Goal: Task Accomplishment & Management: Use online tool/utility

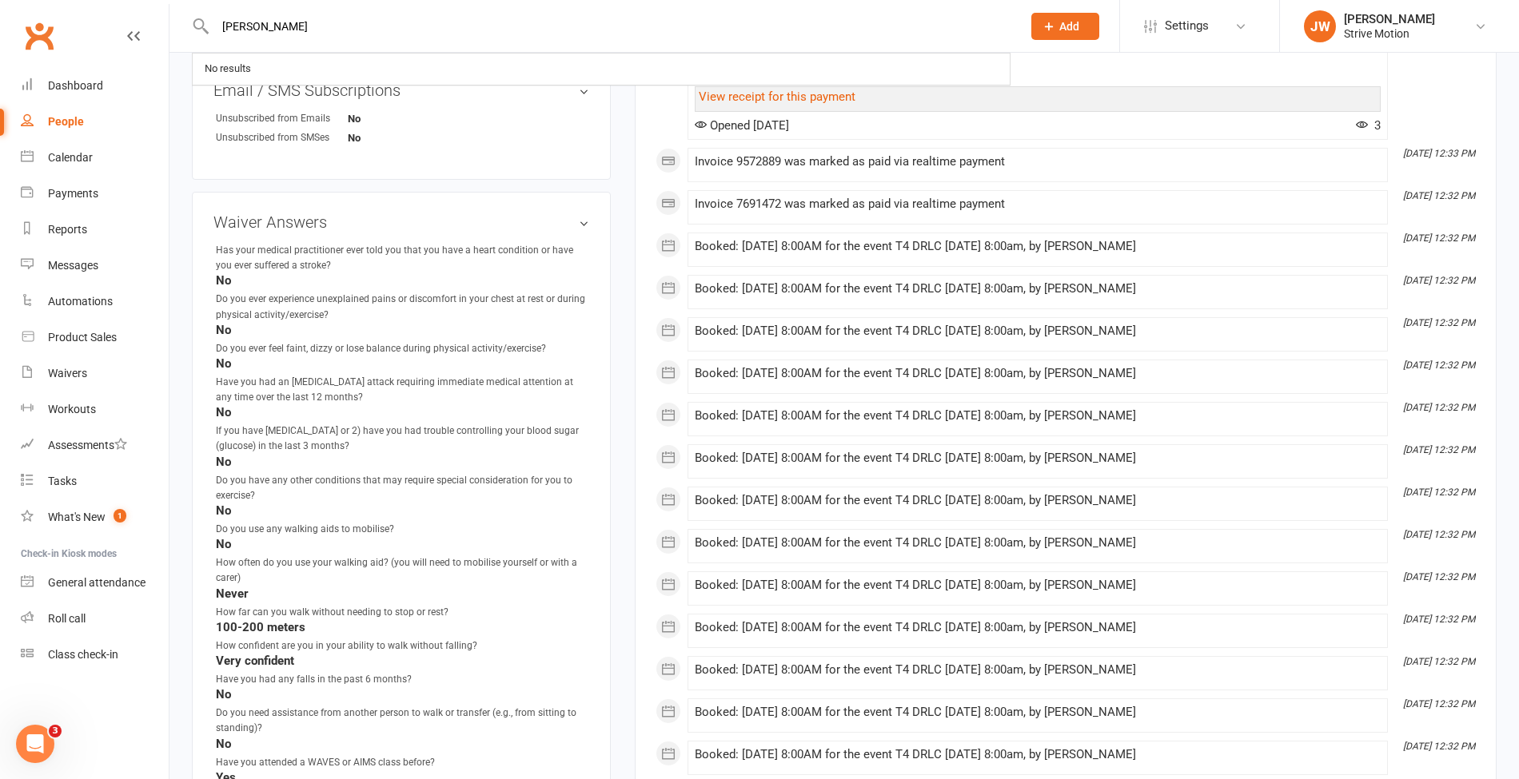
drag, startPoint x: 297, startPoint y: 21, endPoint x: 125, endPoint y: 28, distance: 172.8
type input "lust"
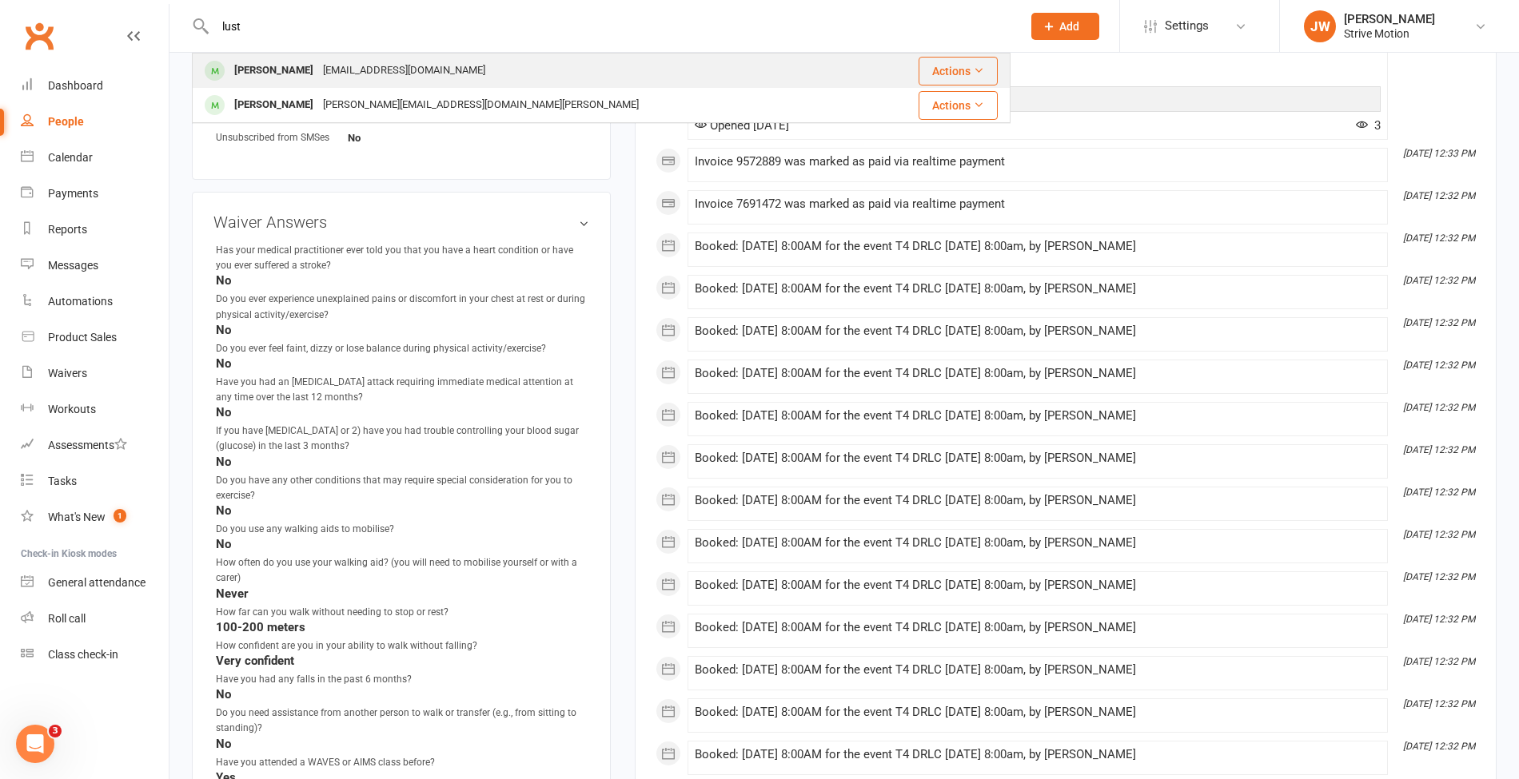
click at [216, 77] on span at bounding box center [215, 71] width 20 height 20
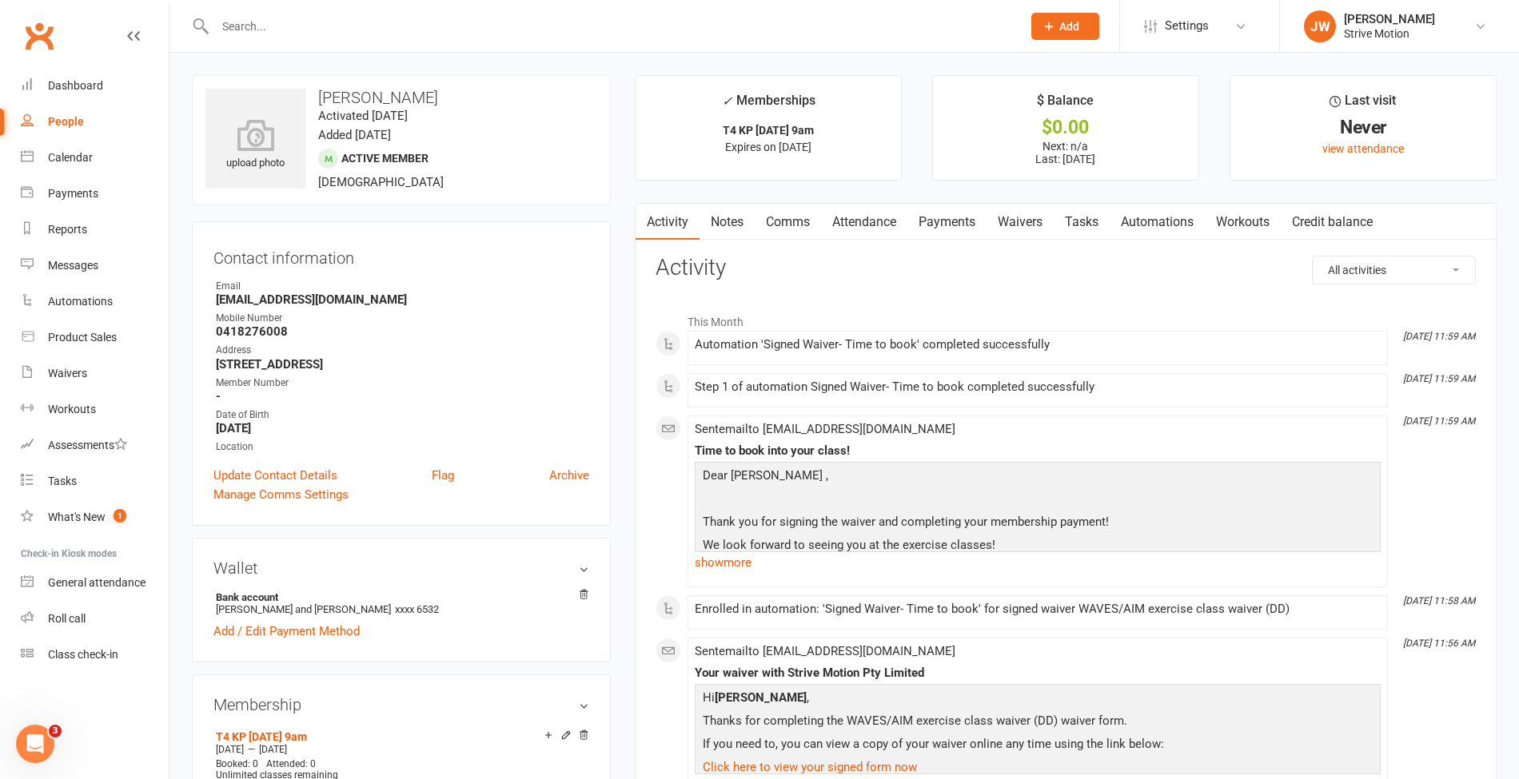
click at [963, 225] on link "Payments" at bounding box center [946, 222] width 79 height 37
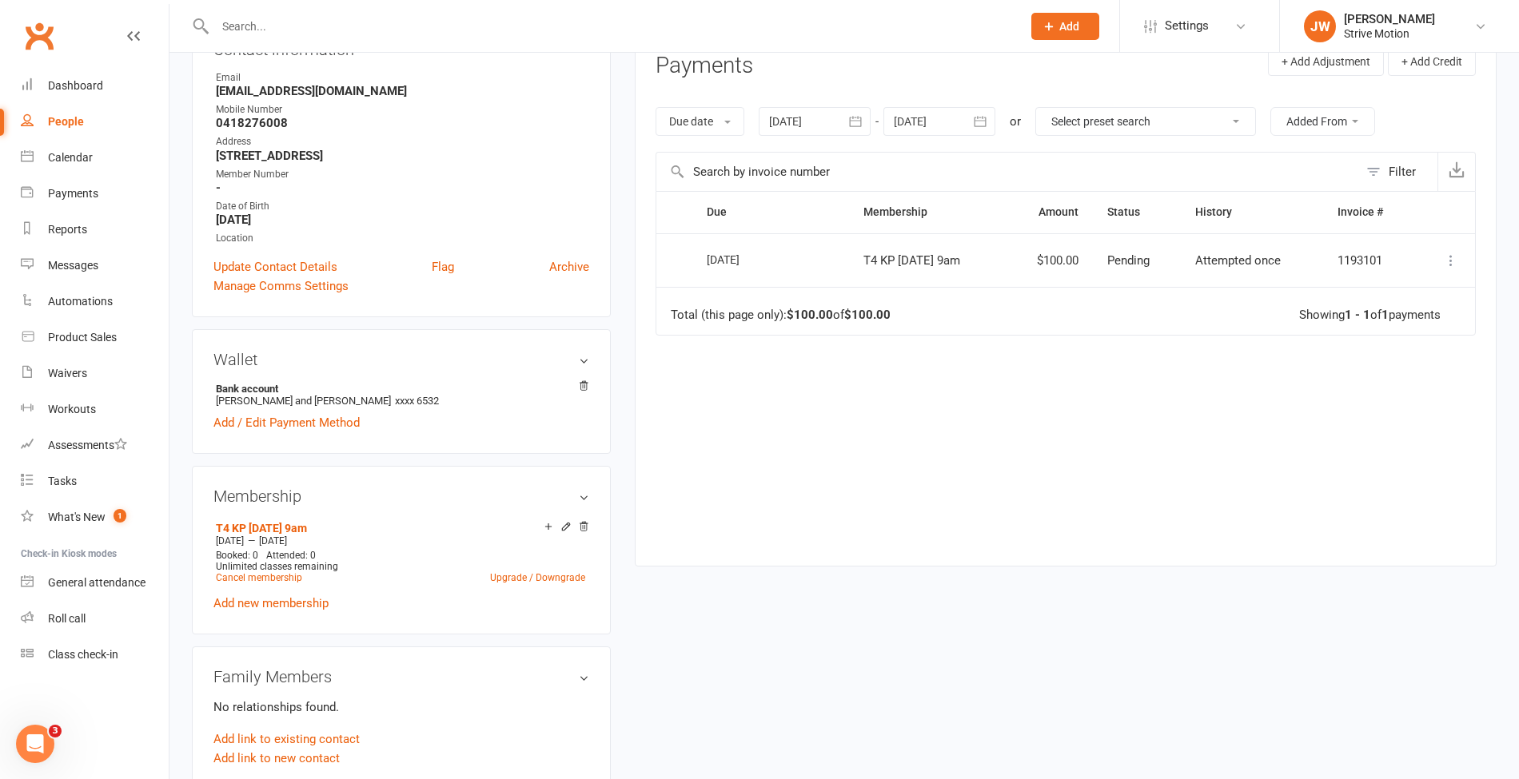
scroll to position [209, 0]
click at [59, 166] on link "Calendar" at bounding box center [95, 158] width 148 height 36
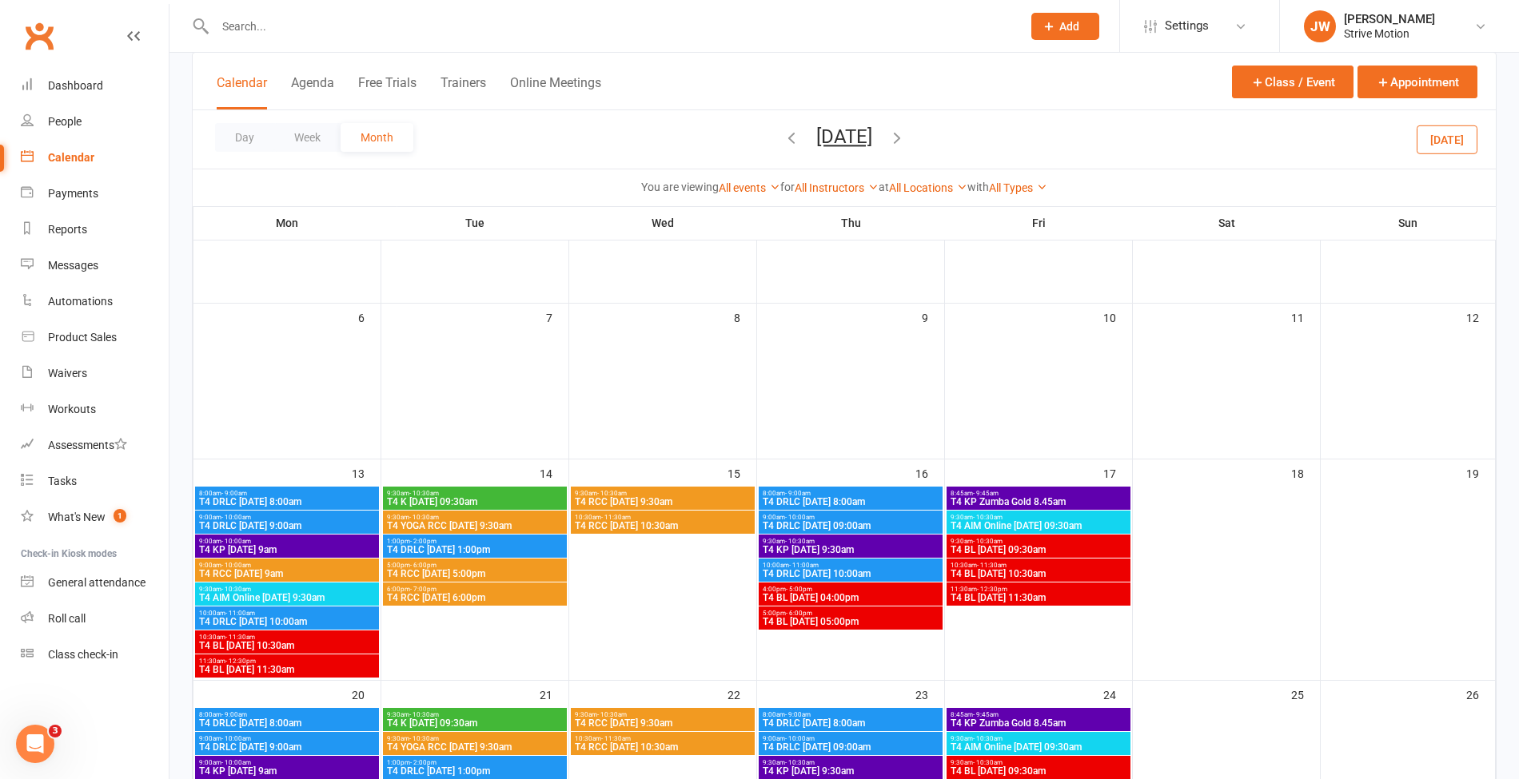
scroll to position [193, 0]
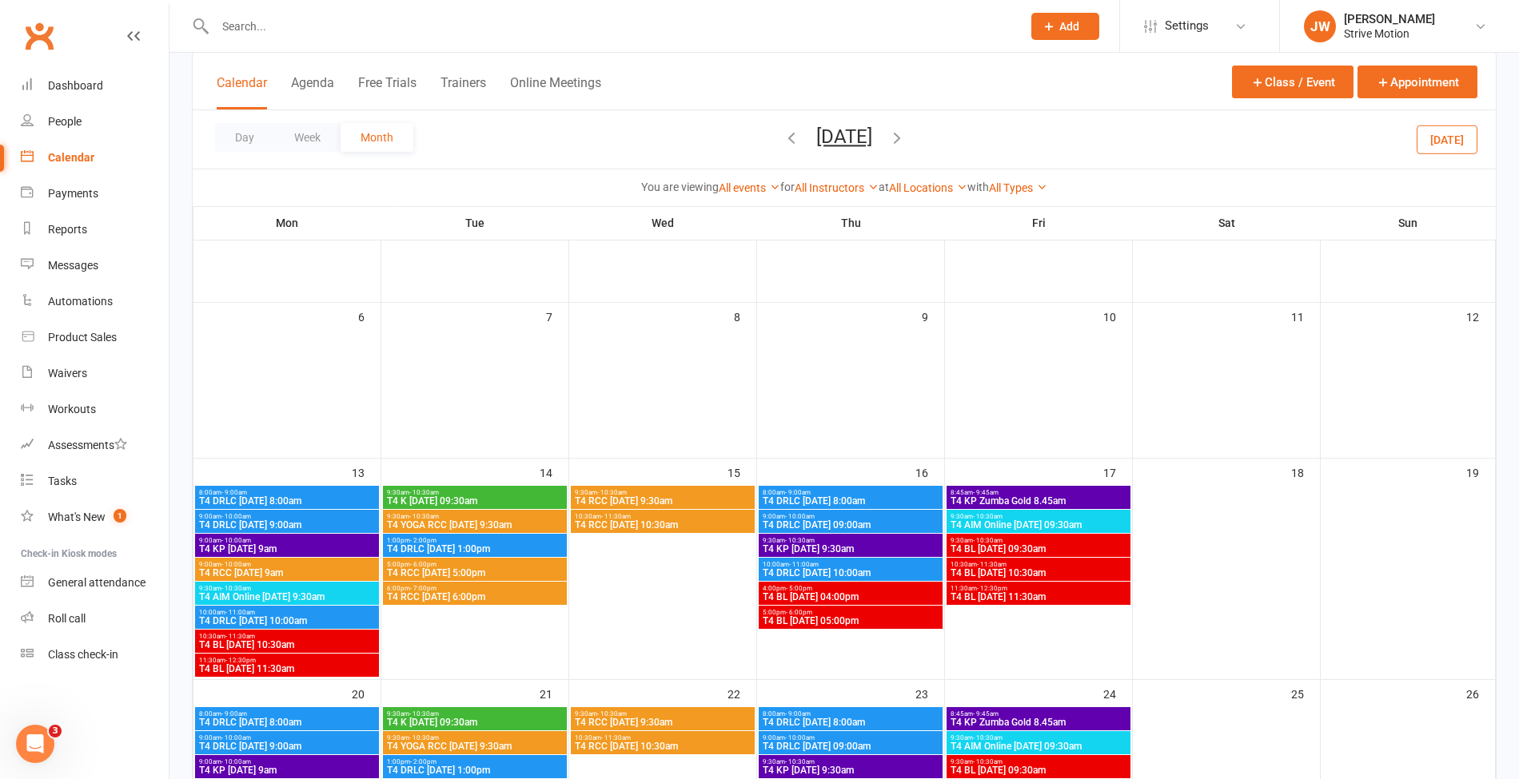
click at [321, 548] on span "T4 KP [DATE] 9am" at bounding box center [286, 549] width 177 height 10
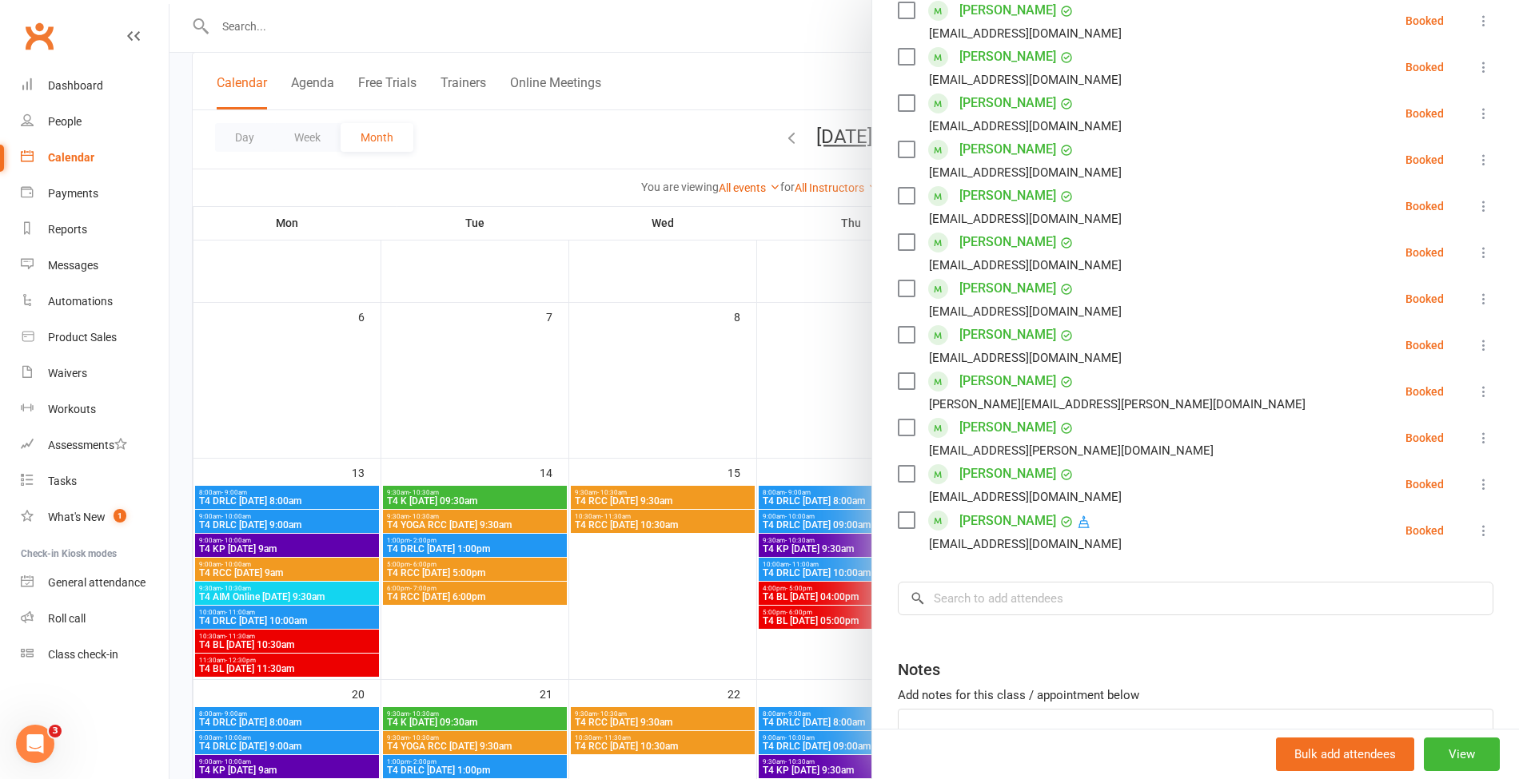
scroll to position [642, 0]
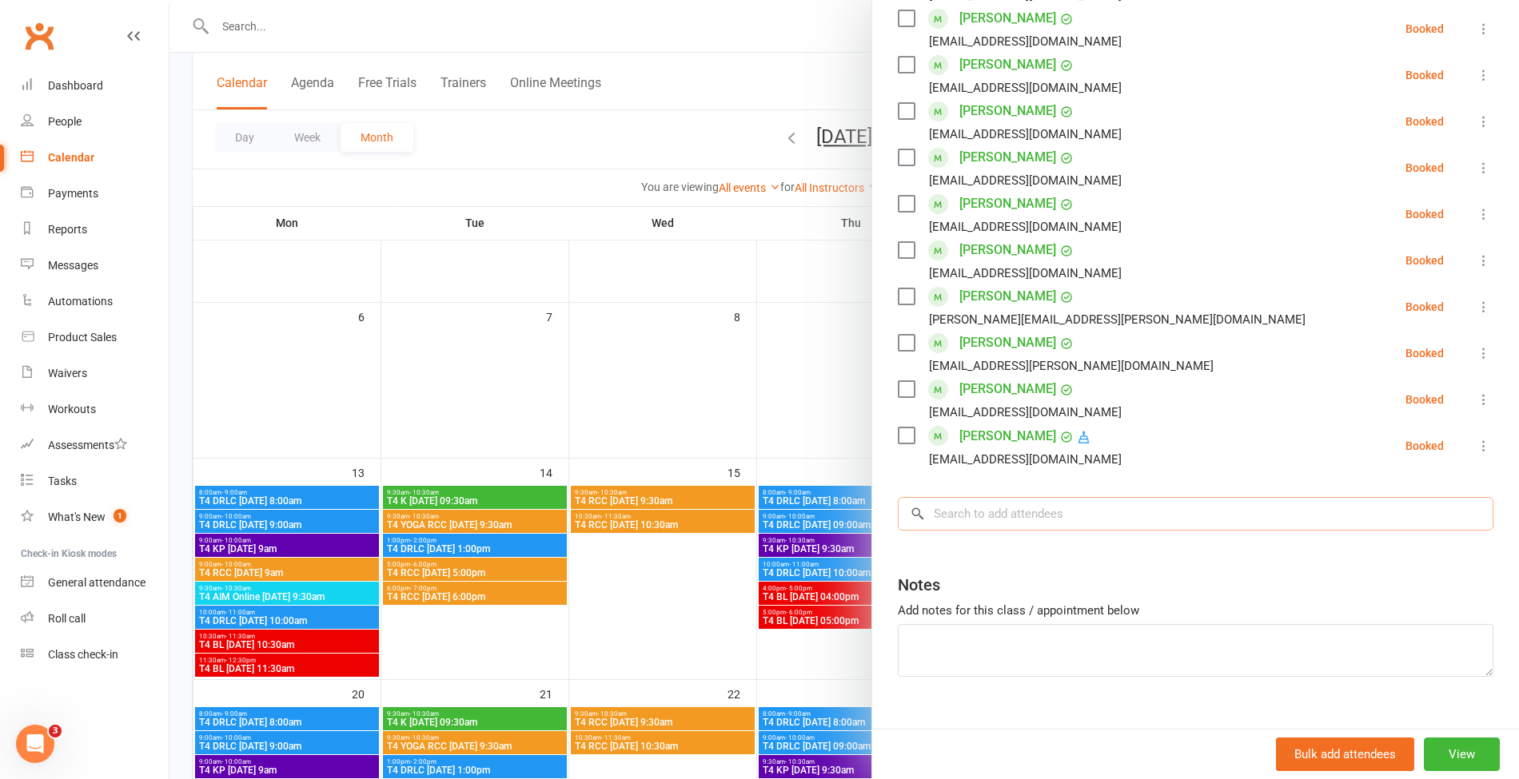
click at [941, 497] on input "search" at bounding box center [1195, 514] width 595 height 34
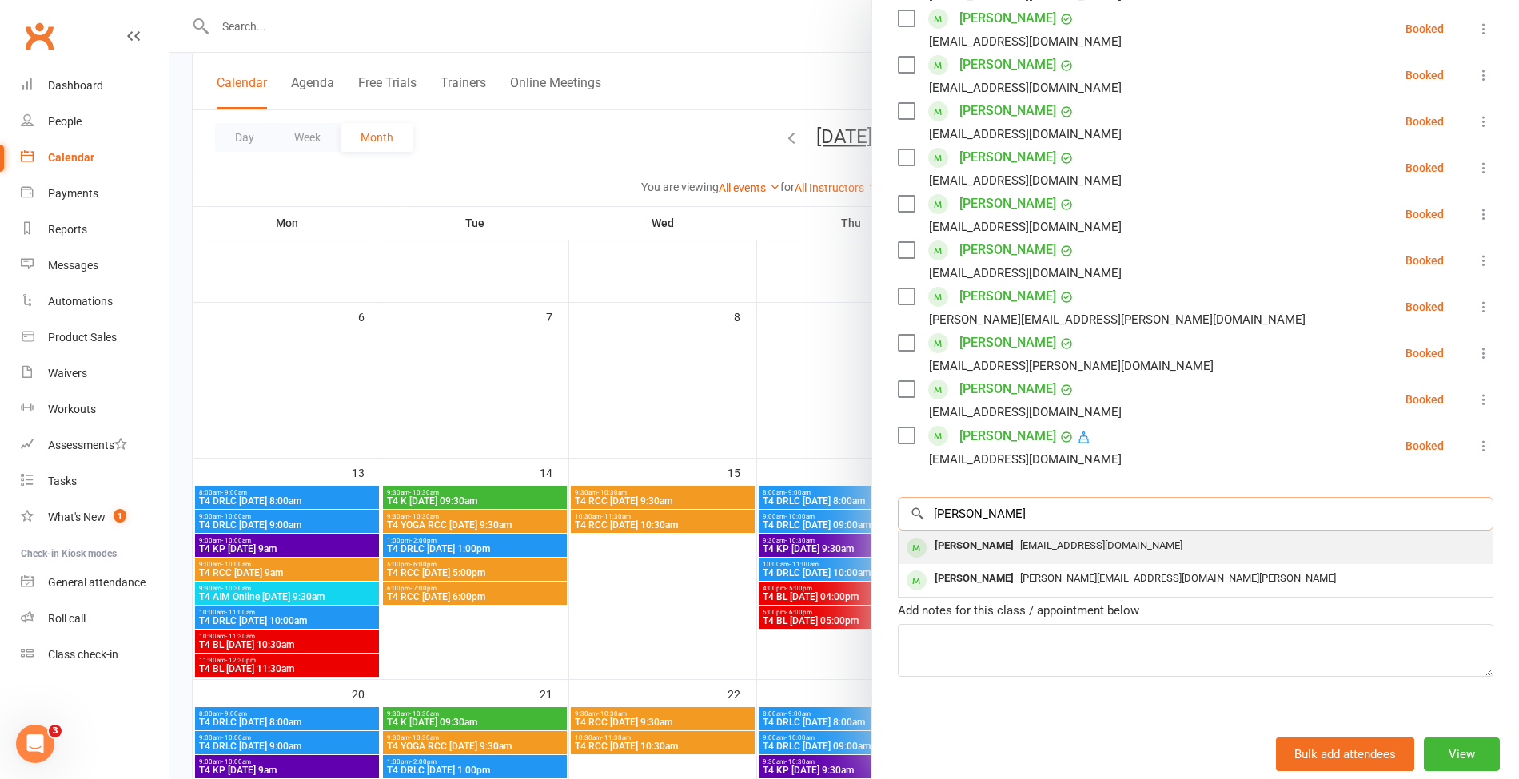
type input "[PERSON_NAME]"
click at [980, 535] on div "[PERSON_NAME]" at bounding box center [974, 546] width 92 height 23
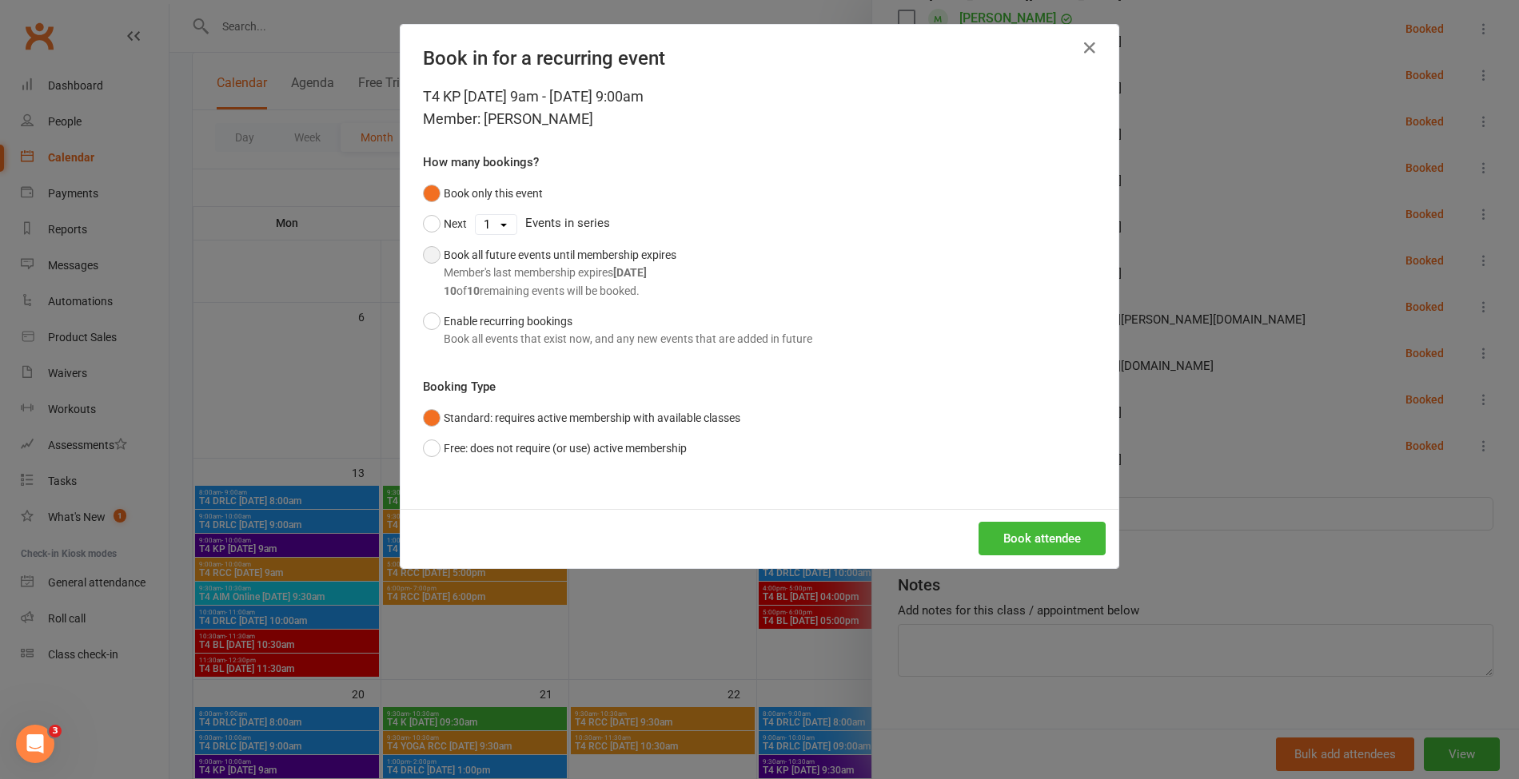
click at [583, 253] on div "Book all future events until membership expires Member's last membership expire…" at bounding box center [560, 273] width 233 height 54
click at [982, 522] on button "Book attendee" at bounding box center [1041, 539] width 127 height 34
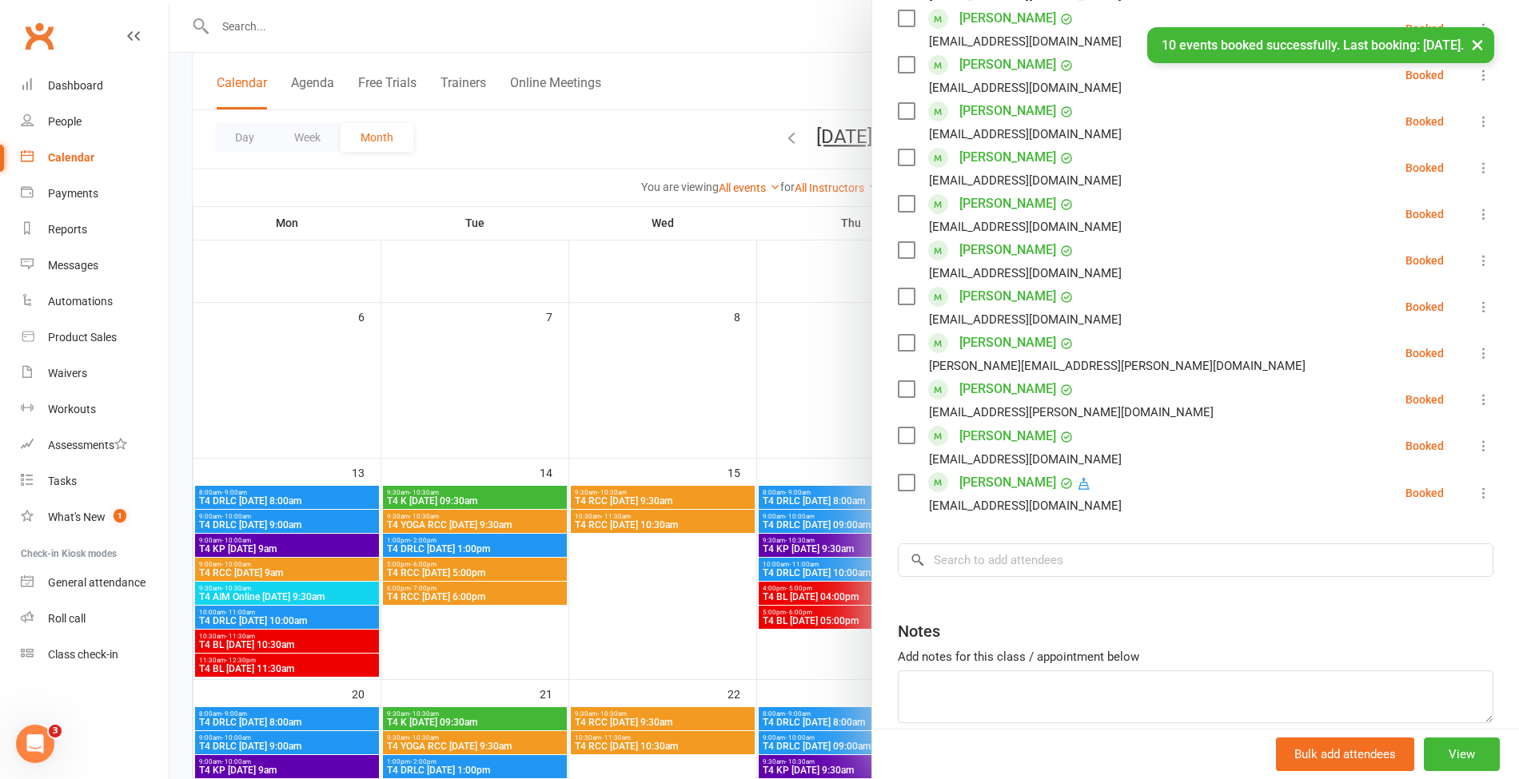
click at [997, 496] on div "Class kiosk mode Roll call 9:00 AM - 10:00 AM, [DATE] with [PERSON_NAME] at [GE…" at bounding box center [1195, 114] width 647 height 1377
click at [973, 515] on div "Class kiosk mode Roll call 9:00 AM - 10:00 AM, [DATE] with [PERSON_NAME] at [GE…" at bounding box center [1195, 114] width 647 height 1377
click at [957, 544] on input "search" at bounding box center [1195, 561] width 595 height 34
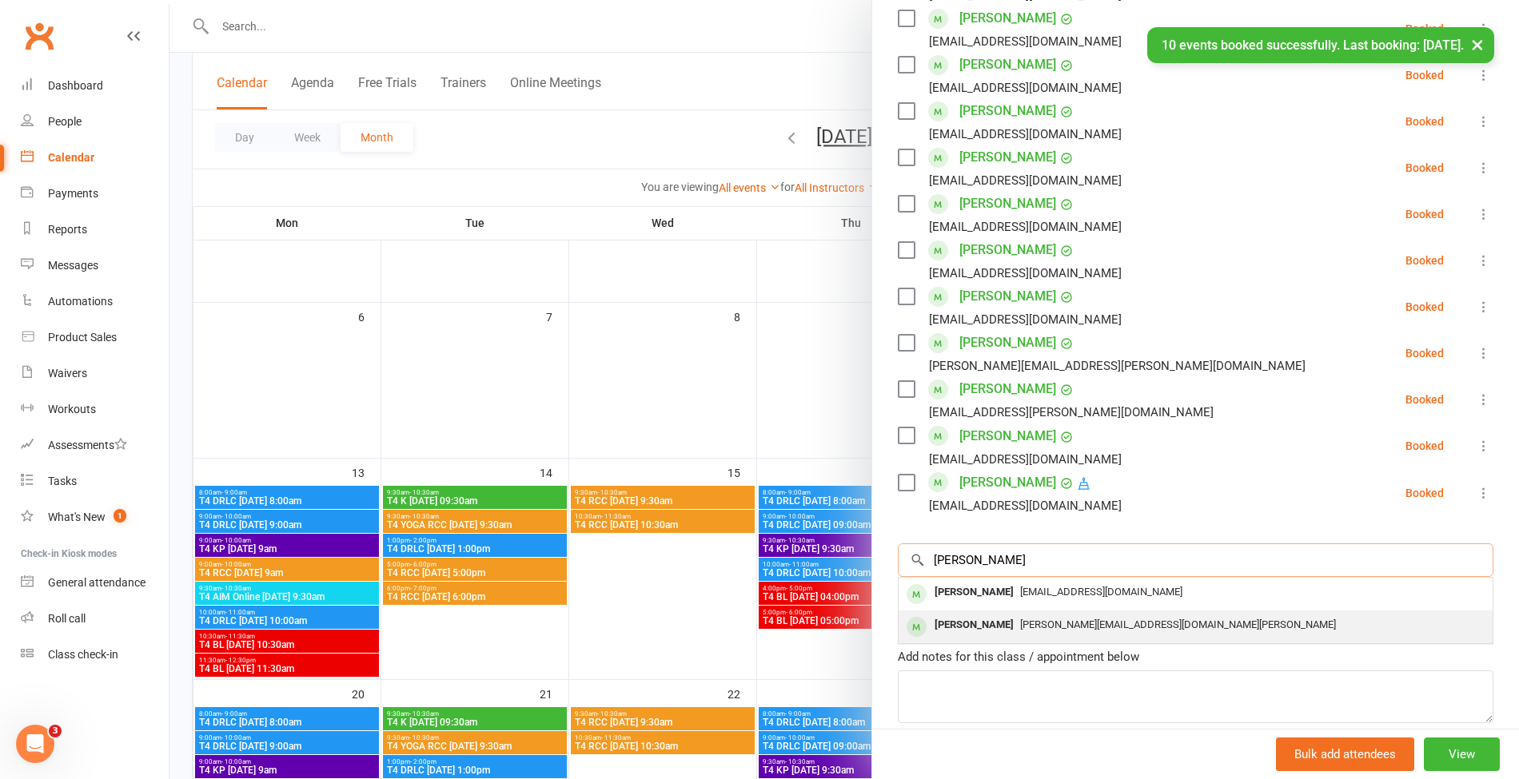
type input "[PERSON_NAME]"
click at [959, 614] on div "[PERSON_NAME]" at bounding box center [974, 625] width 92 height 23
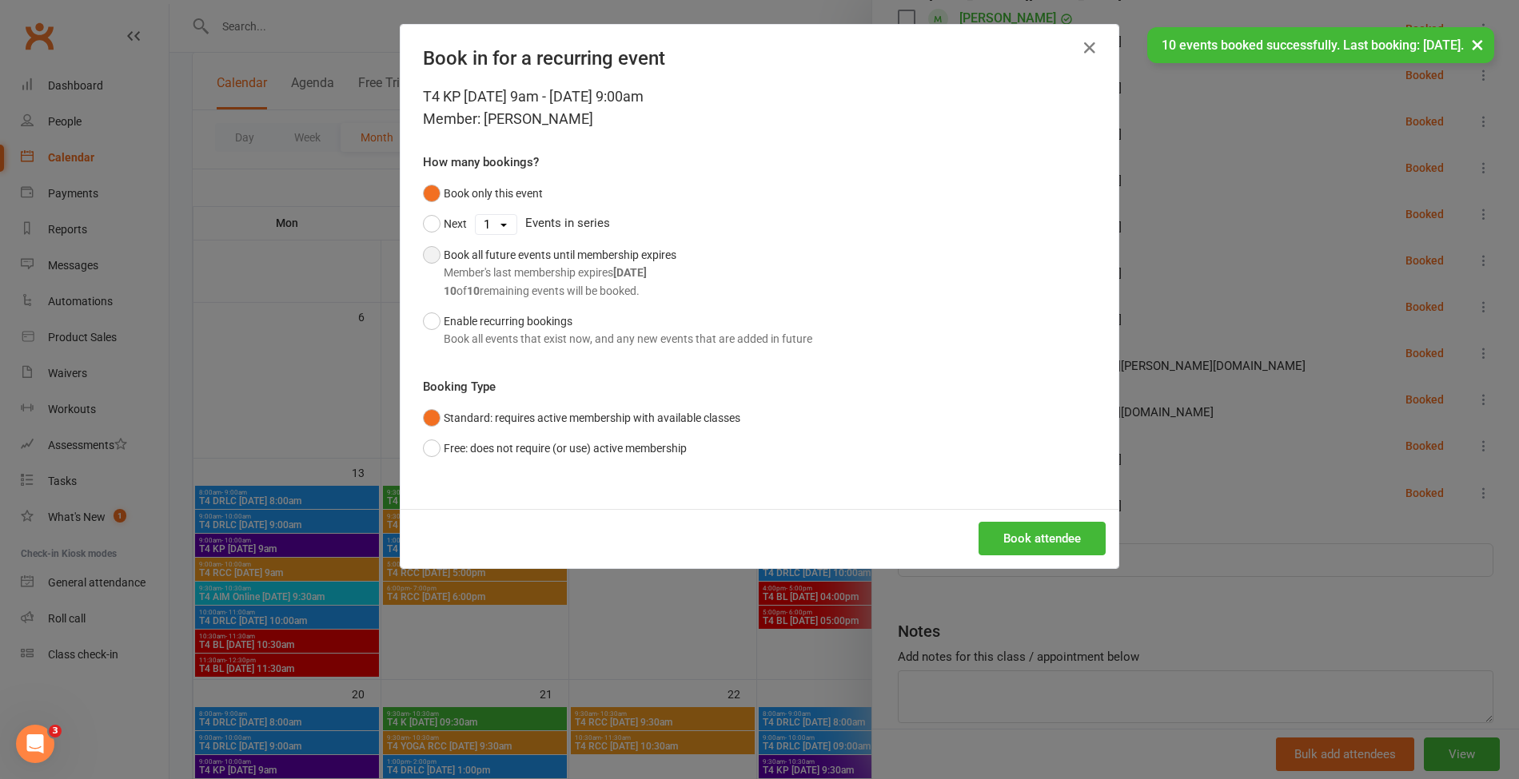
click at [527, 275] on div "Member's last membership expires [DATE]" at bounding box center [560, 273] width 233 height 18
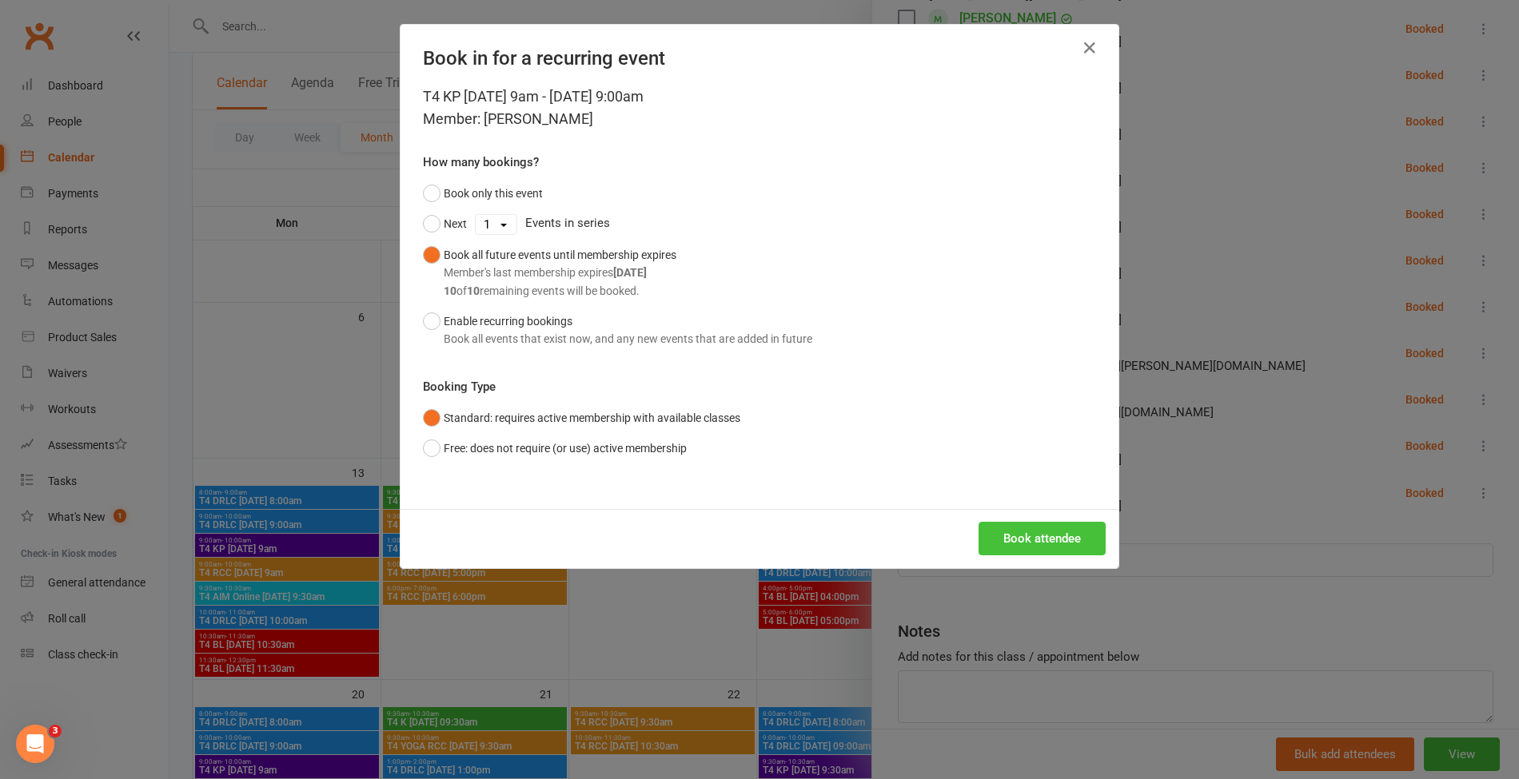
click at [1005, 528] on button "Book attendee" at bounding box center [1041, 539] width 127 height 34
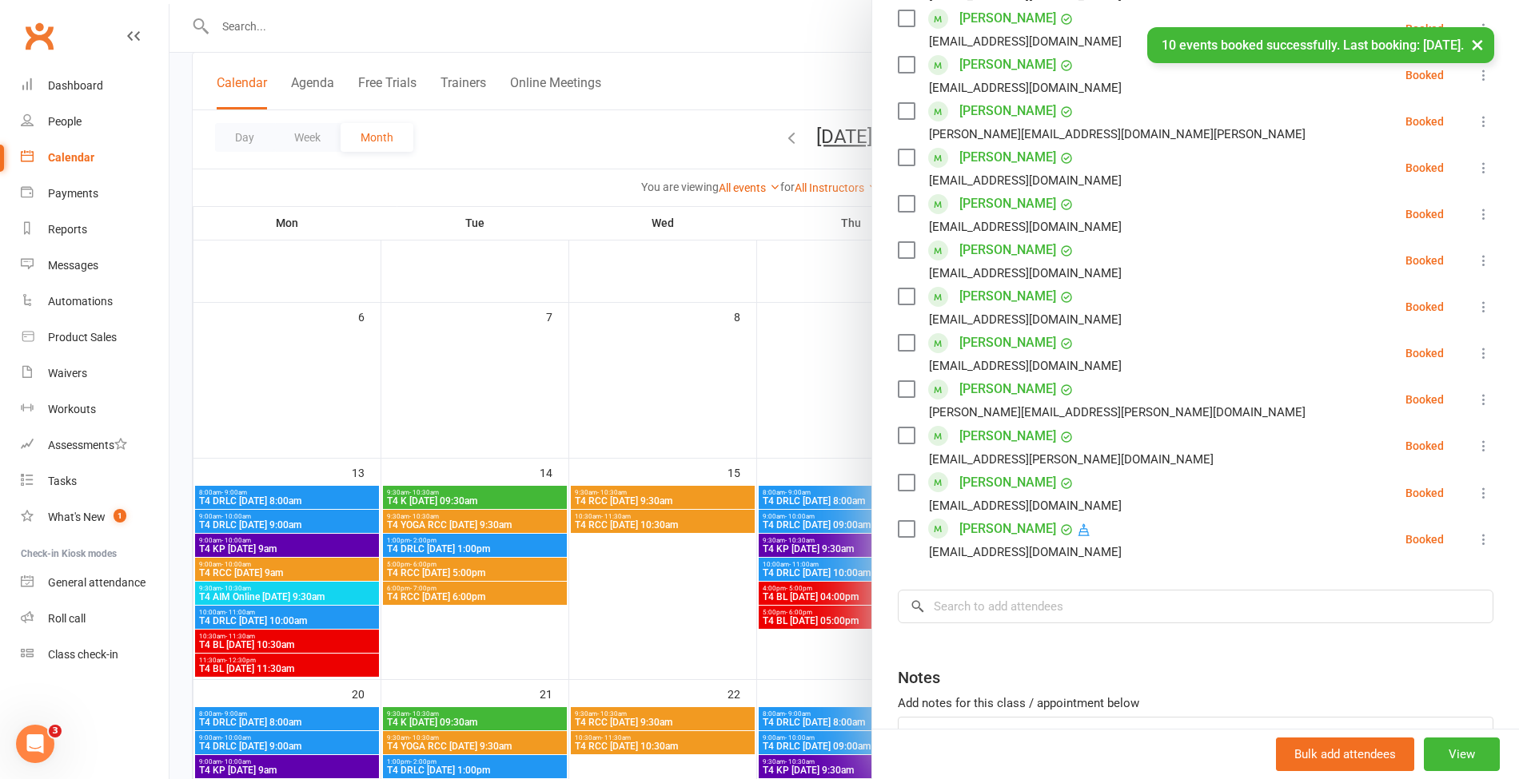
click at [443, 23] on div at bounding box center [843, 389] width 1349 height 779
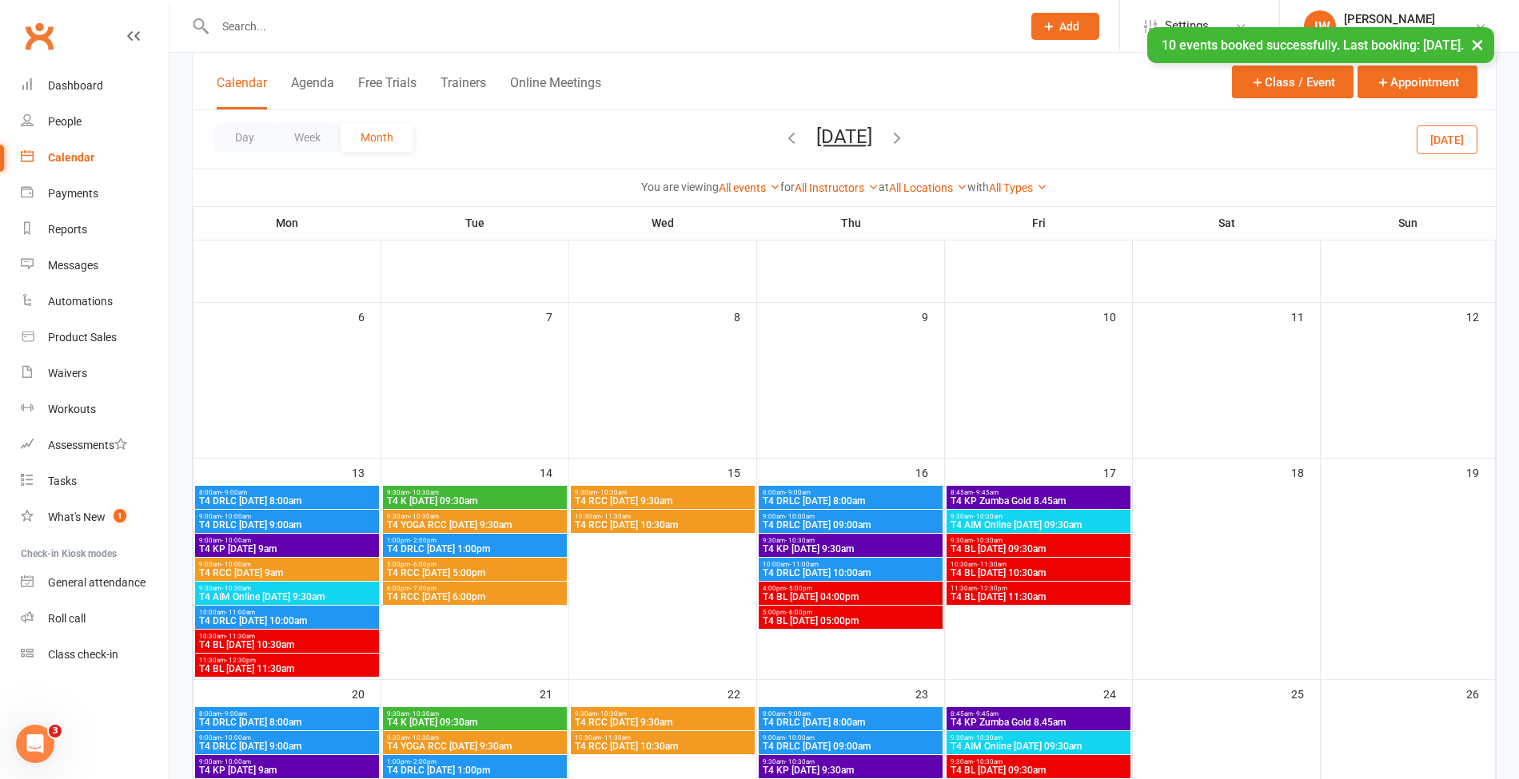
click at [344, 26] on input "text" at bounding box center [610, 26] width 800 height 22
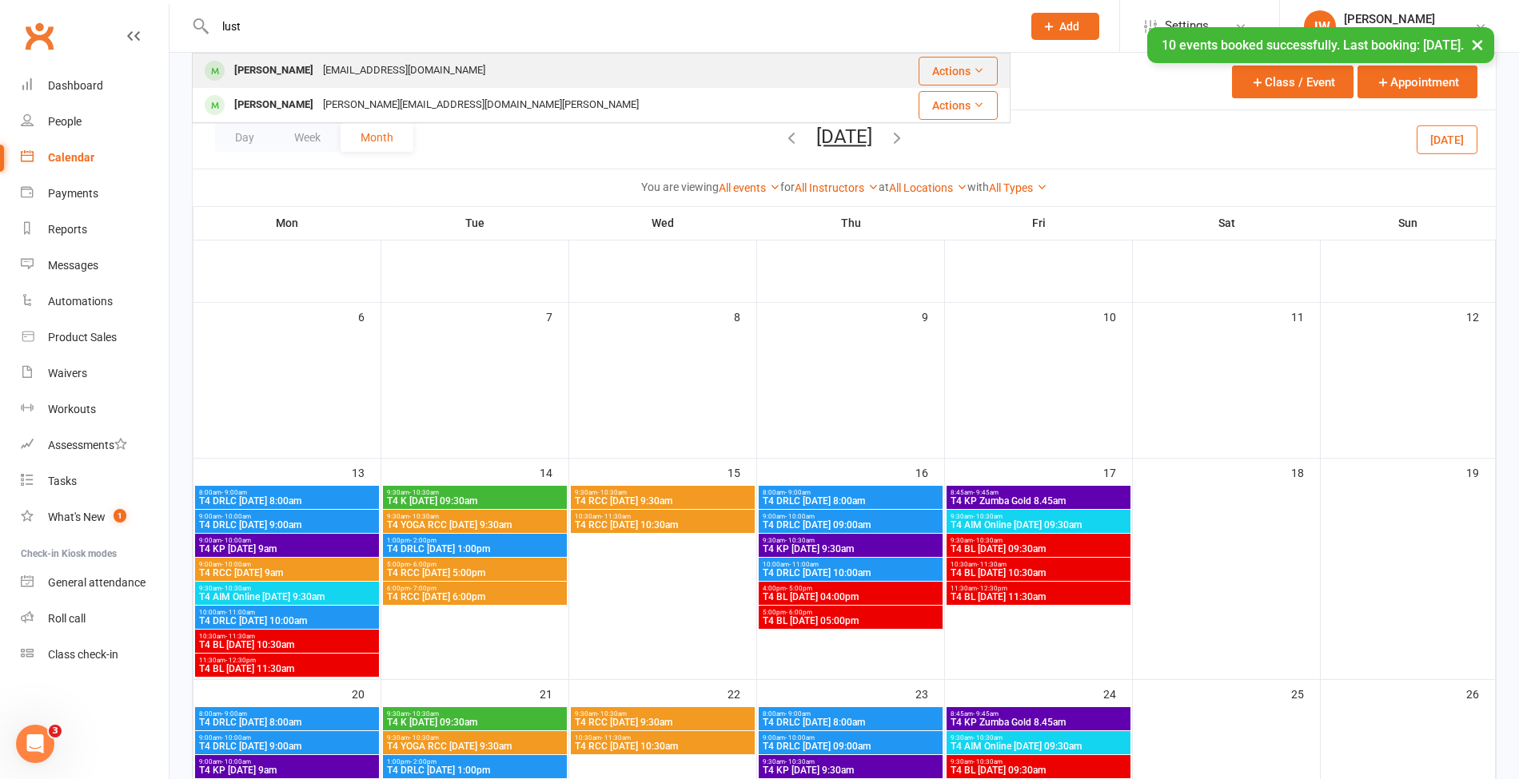
type input "lust"
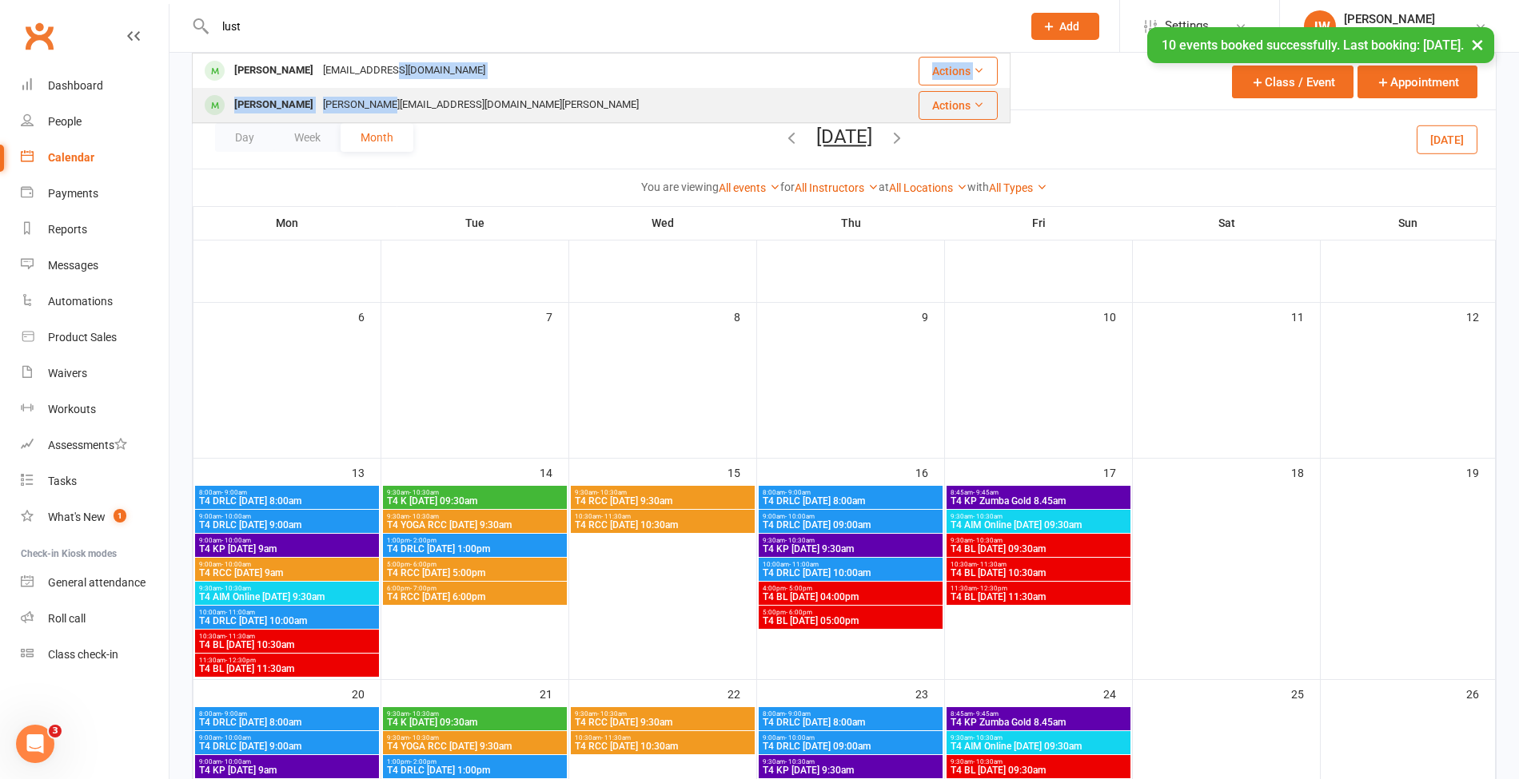
drag, startPoint x: 362, startPoint y: 84, endPoint x: 361, endPoint y: 99, distance: 15.2
click at [361, 99] on tbody "[PERSON_NAME] [EMAIL_ADDRESS][DOMAIN_NAME] Actions [PERSON_NAME] [PERSON_NAME][…" at bounding box center [601, 88] width 817 height 69
click at [417, 104] on div "[PERSON_NAME][EMAIL_ADDRESS][DOMAIN_NAME][PERSON_NAME]" at bounding box center [480, 105] width 325 height 23
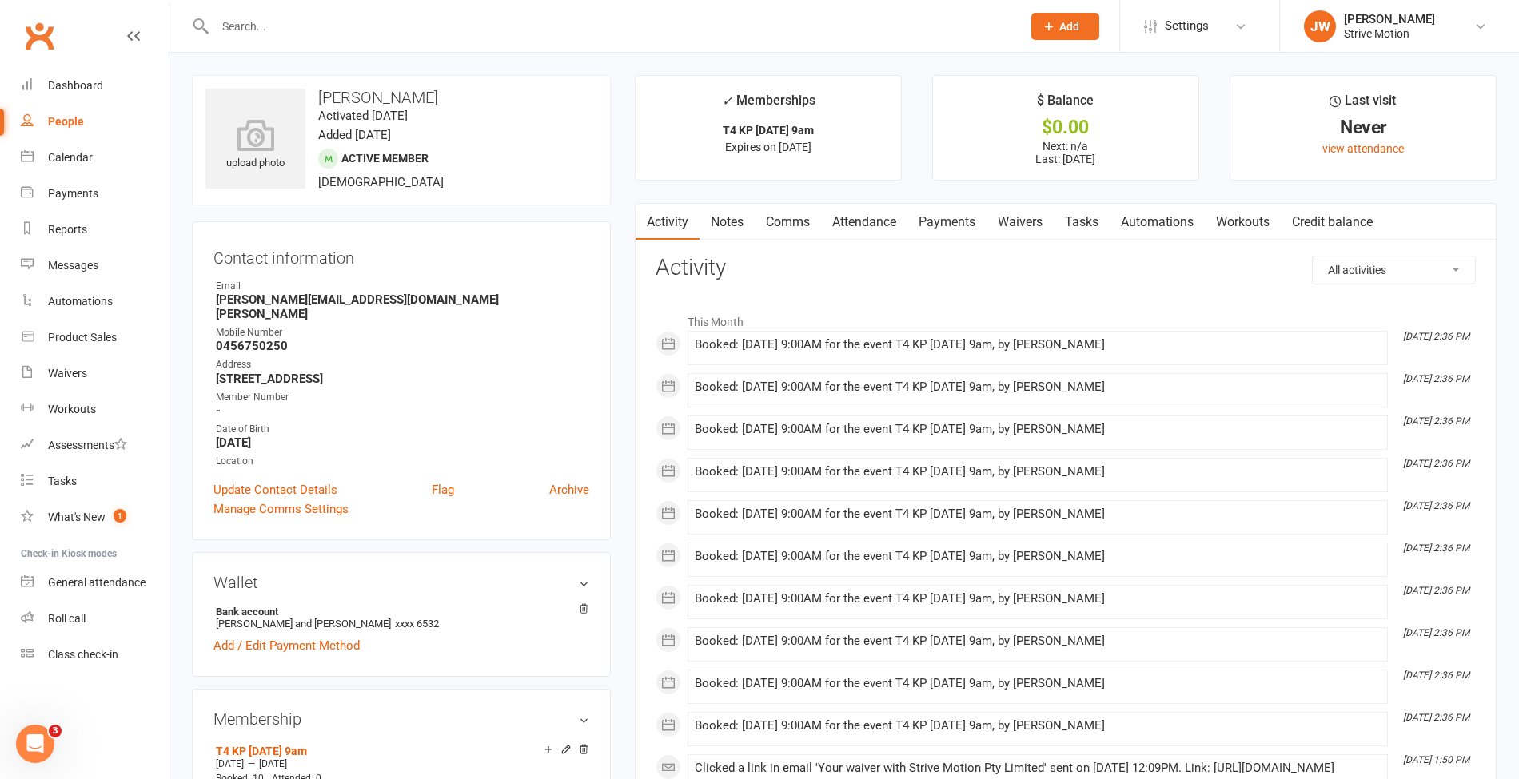
click at [955, 217] on link "Payments" at bounding box center [946, 222] width 79 height 37
